Goal: Find specific page/section: Find specific page/section

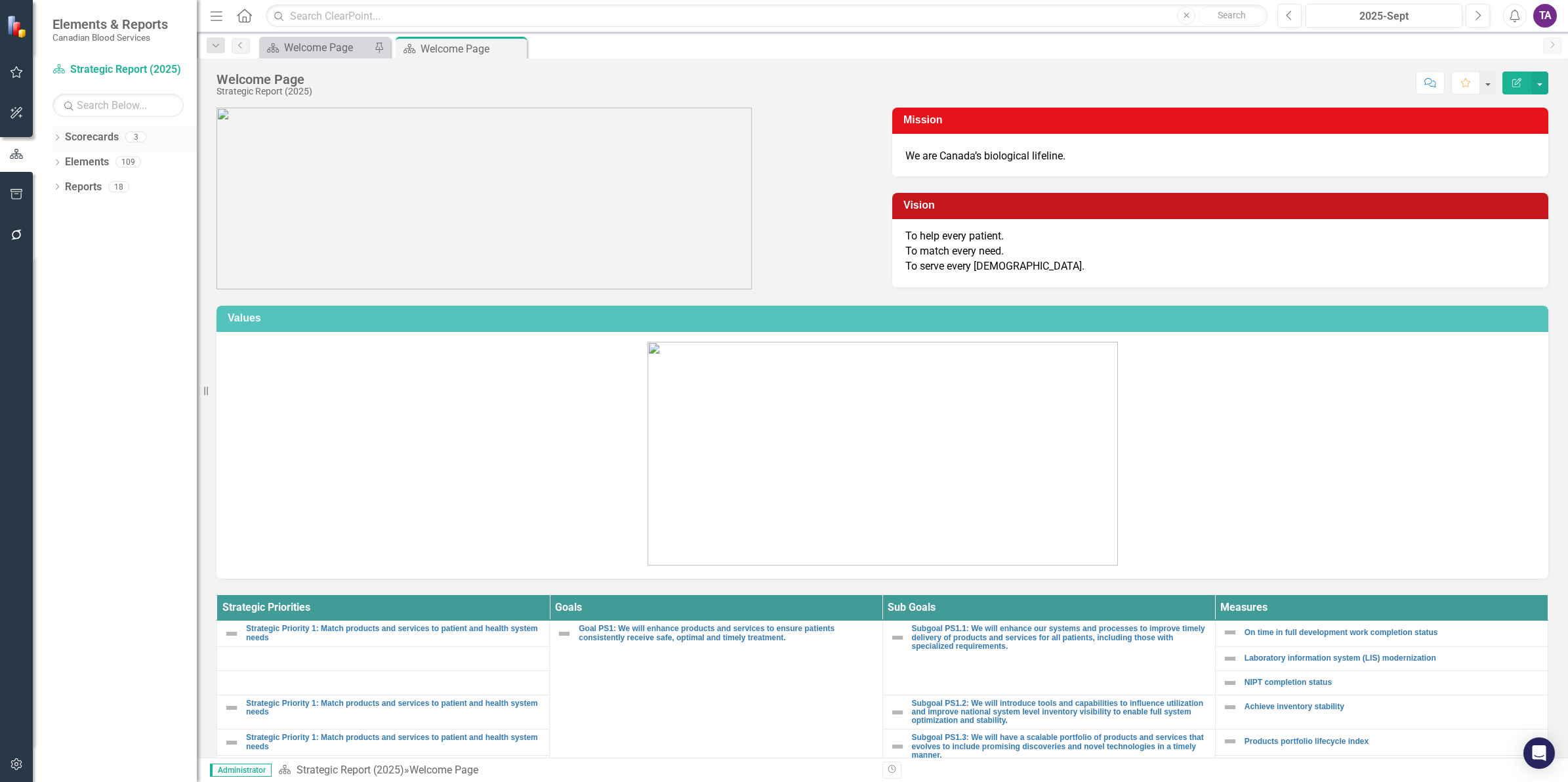
click at [77, 139] on link "Scorecards" at bounding box center [92, 137] width 54 height 15
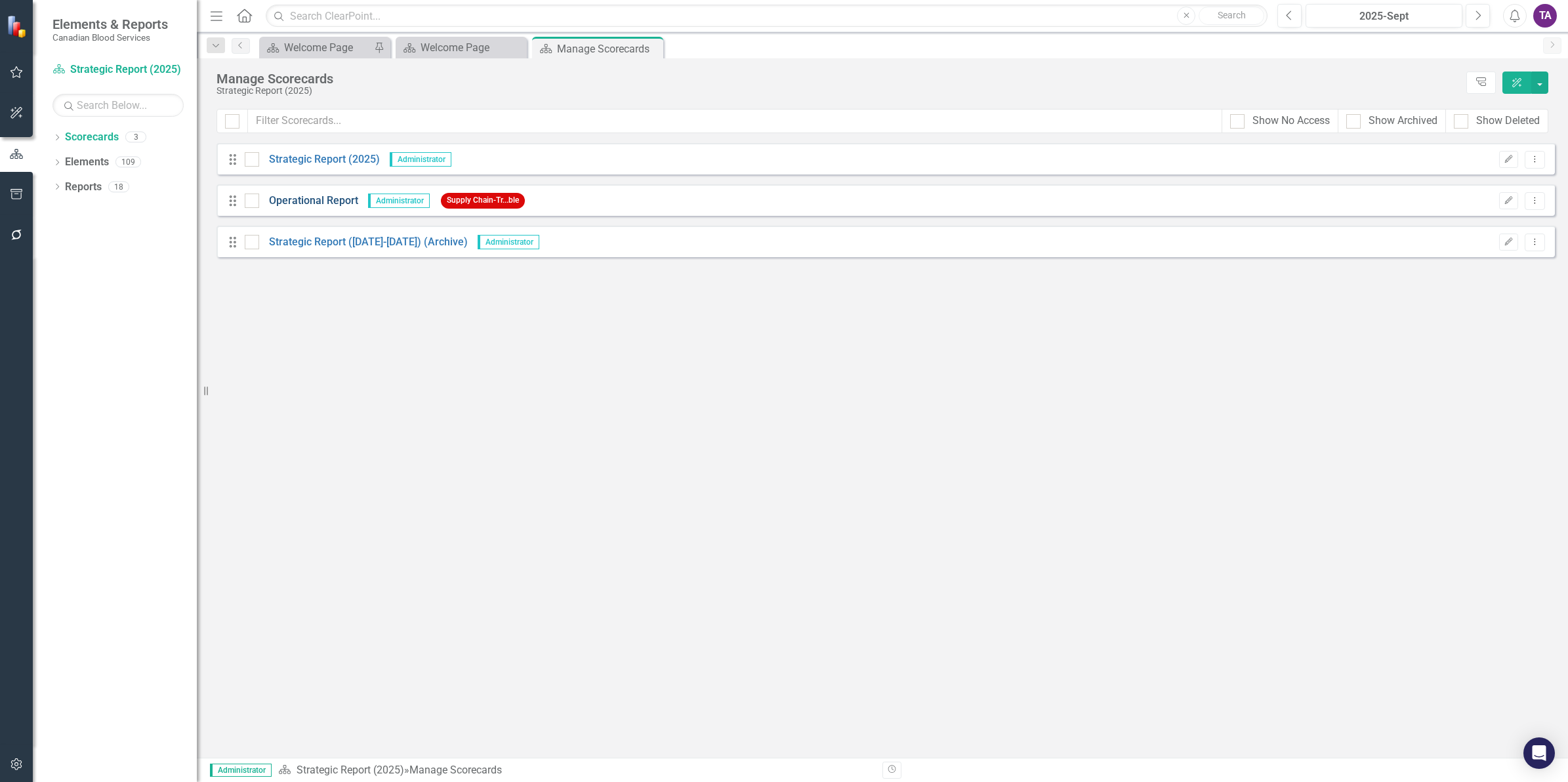
click at [319, 195] on link "Operational Report" at bounding box center [308, 201] width 99 height 15
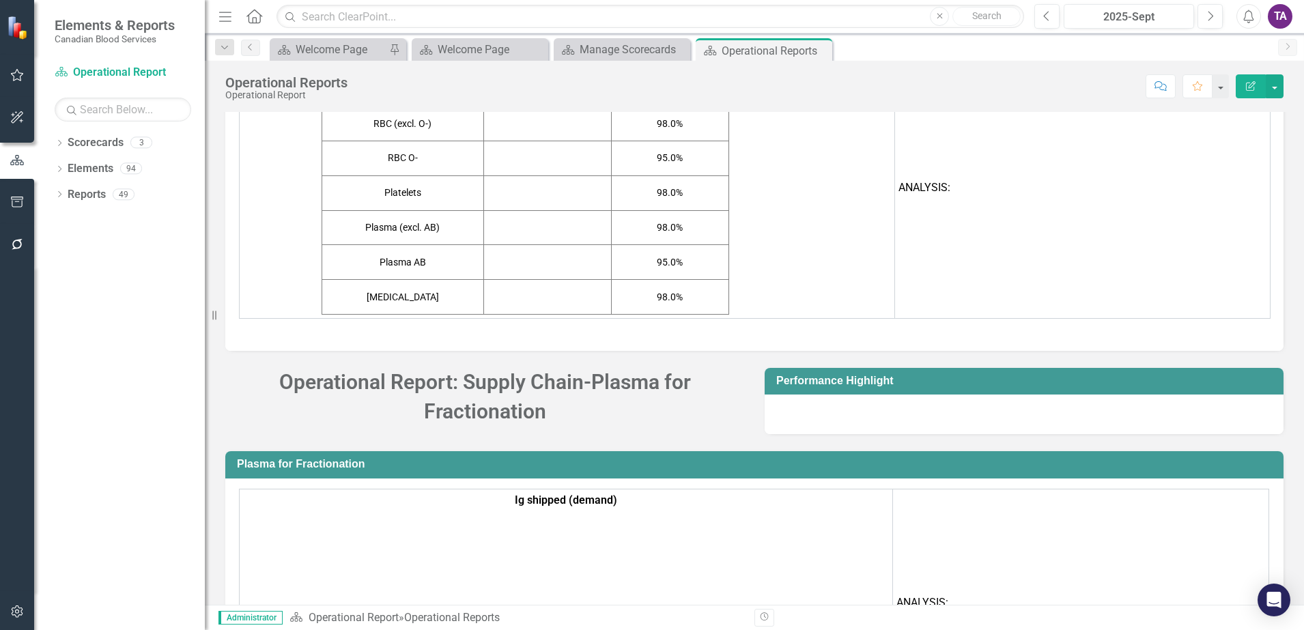
scroll to position [3728, 0]
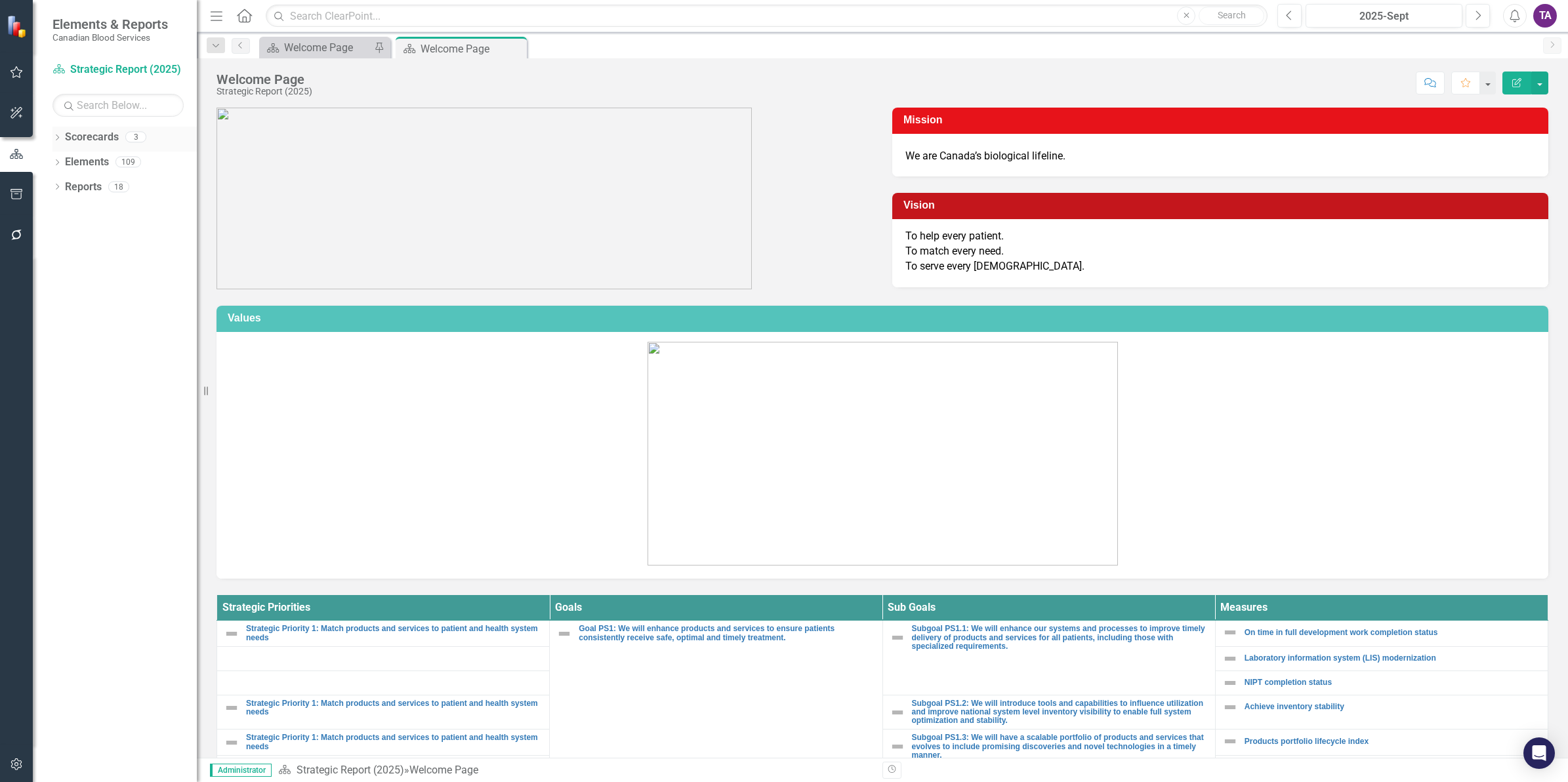
click at [59, 141] on icon "Dropdown" at bounding box center [58, 139] width 10 height 8
click at [126, 185] on link "Operational Report" at bounding box center [135, 187] width 125 height 15
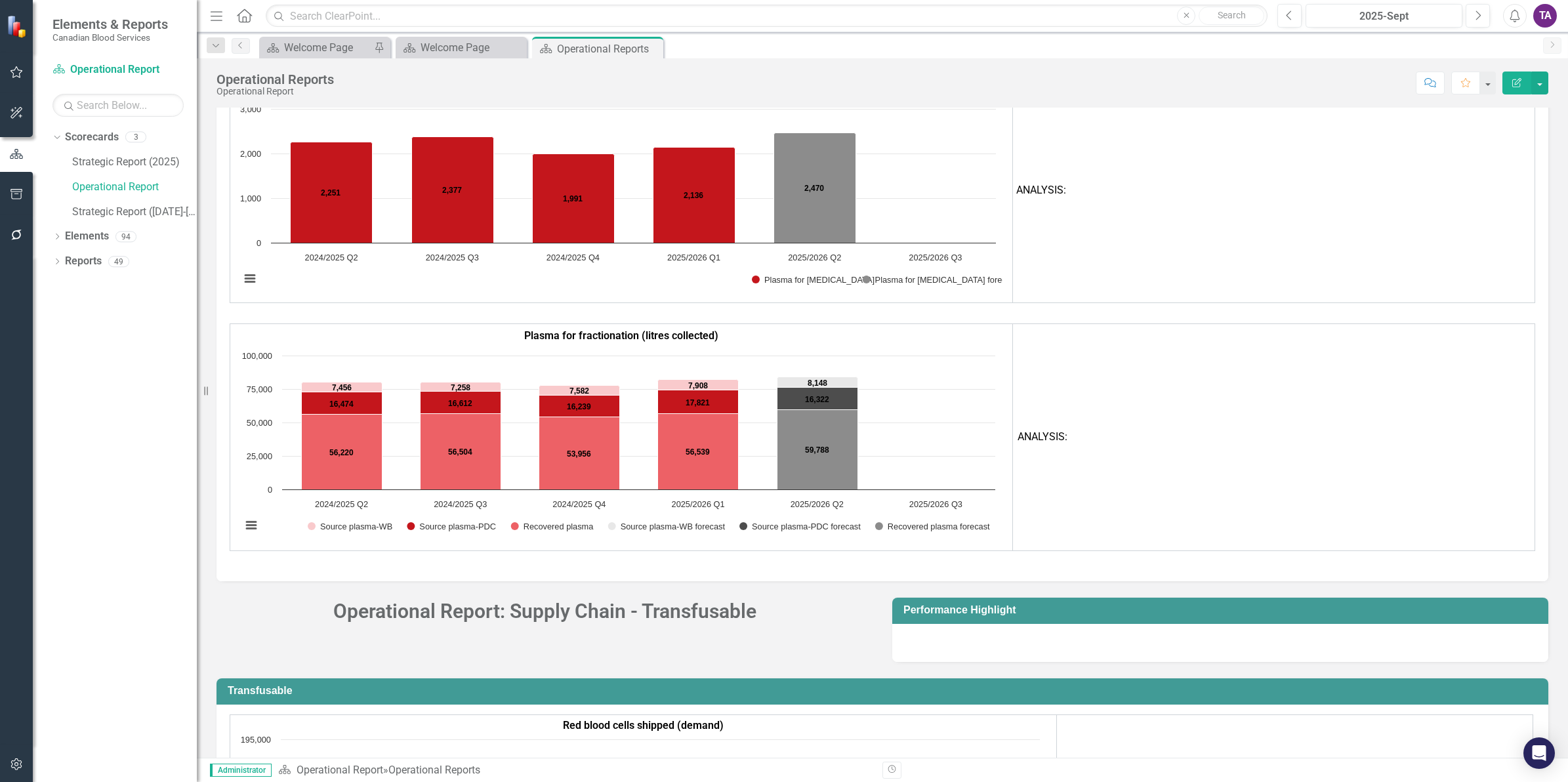
scroll to position [2971, 0]
